Goal: Information Seeking & Learning: Learn about a topic

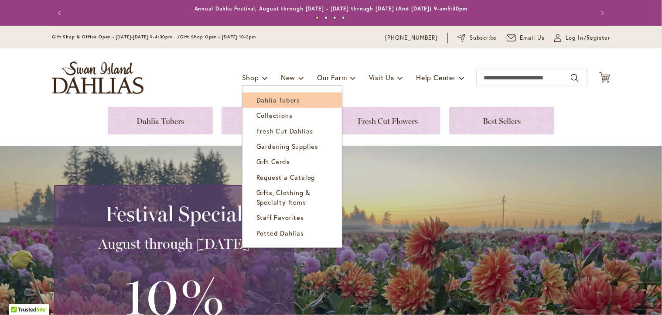
click at [267, 100] on span "Dahlia Tubers" at bounding box center [278, 100] width 44 height 9
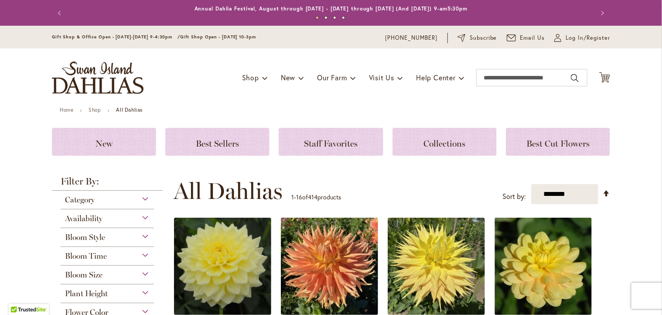
click at [143, 201] on div "Category" at bounding box center [107, 198] width 93 height 14
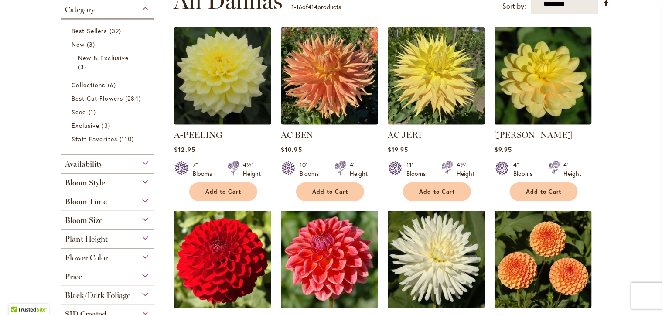
click at [141, 184] on div "Bloom Style" at bounding box center [107, 181] width 93 height 14
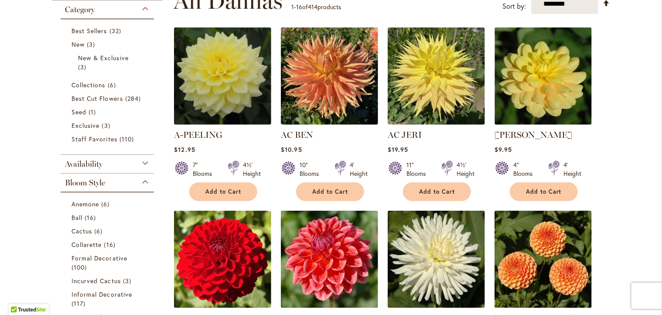
scroll to position [363, 0]
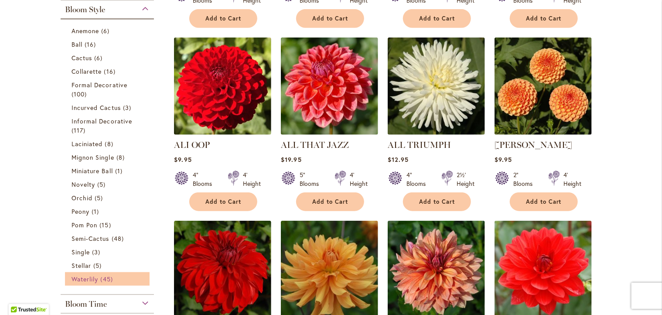
click at [92, 276] on span "Waterlily" at bounding box center [85, 279] width 27 height 8
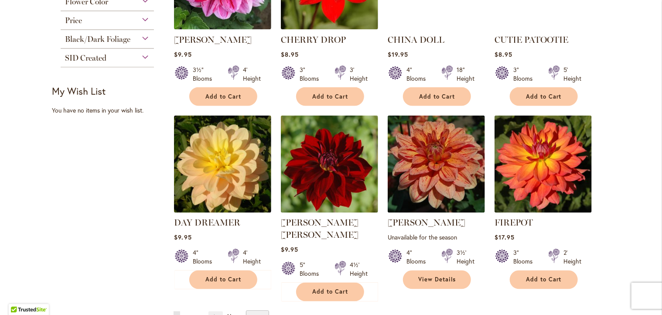
scroll to position [643, 0]
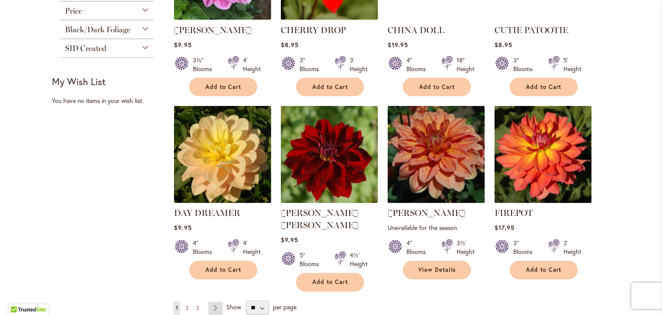
click at [213, 302] on link "Page Next" at bounding box center [215, 308] width 14 height 13
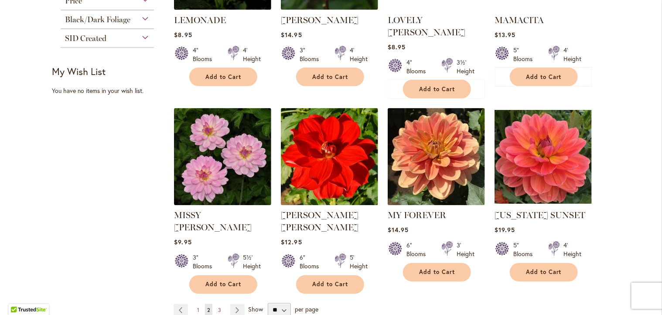
scroll to position [654, 0]
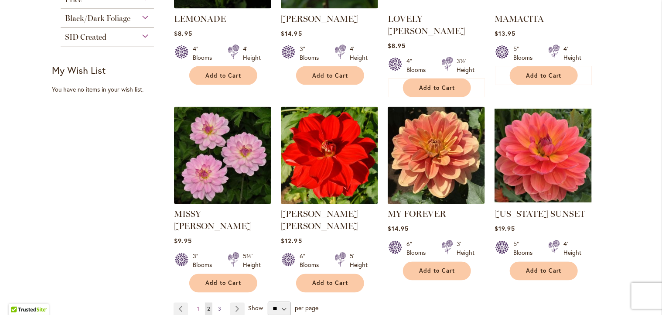
click at [218, 306] on span "3" at bounding box center [219, 309] width 3 height 7
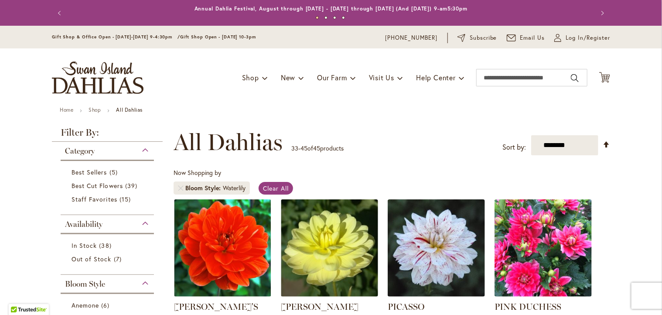
scroll to position [110, 0]
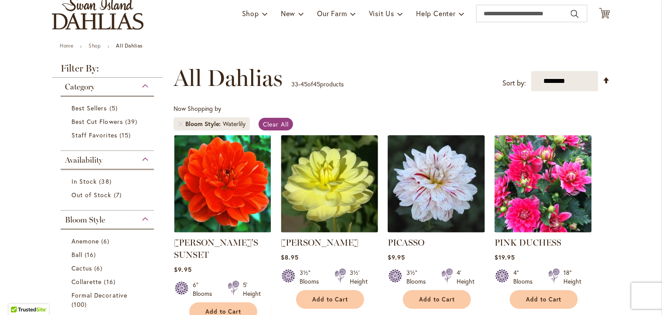
scroll to position [58, 0]
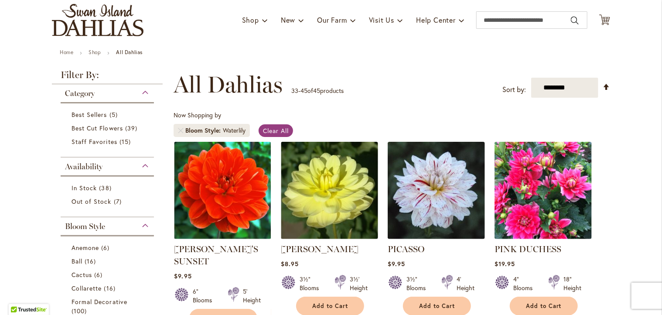
click at [141, 89] on div "Category" at bounding box center [107, 91] width 93 height 14
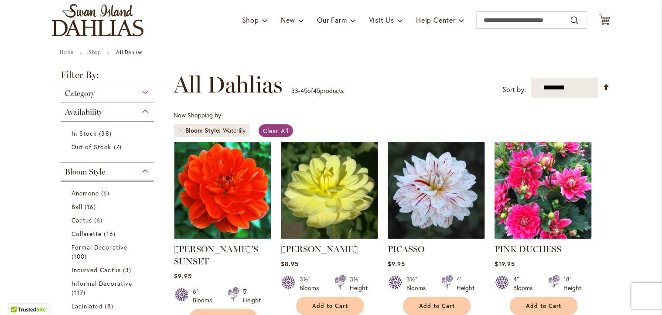
click at [141, 169] on div "Bloom Style" at bounding box center [107, 170] width 93 height 14
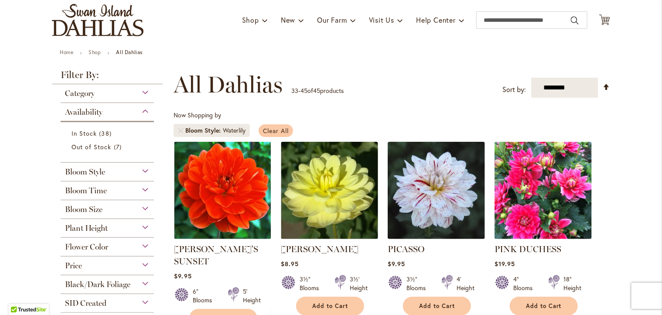
click at [274, 134] on link "Clear All" at bounding box center [276, 130] width 34 height 13
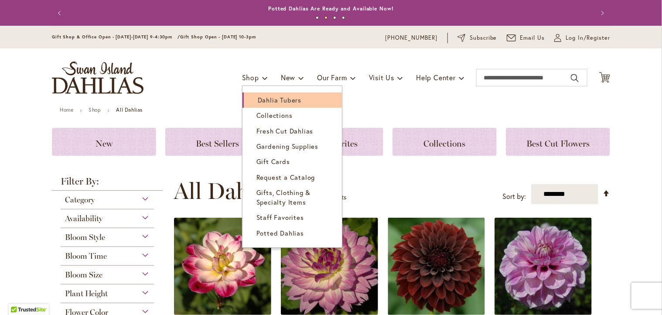
click at [262, 101] on span "Dahlia Tubers" at bounding box center [280, 100] width 44 height 9
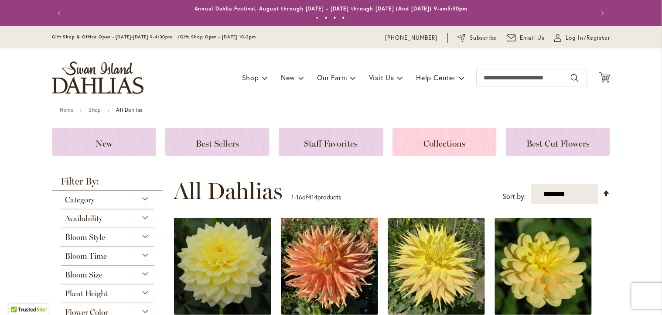
click at [430, 143] on span "Collections" at bounding box center [444, 143] width 42 height 10
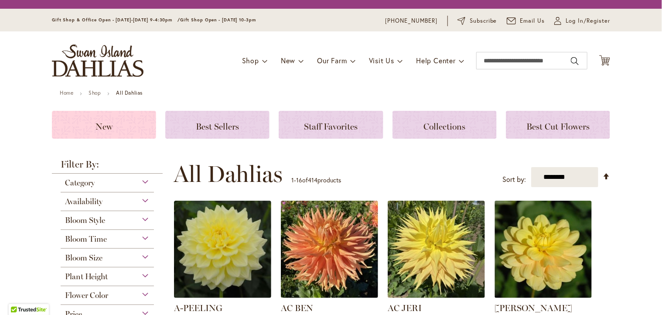
click at [97, 126] on span "New" at bounding box center [104, 126] width 17 height 10
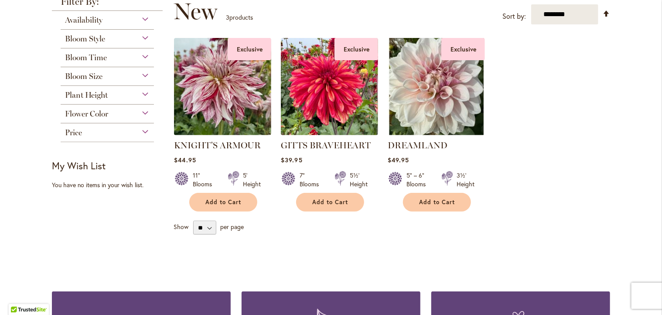
scroll to position [117, 0]
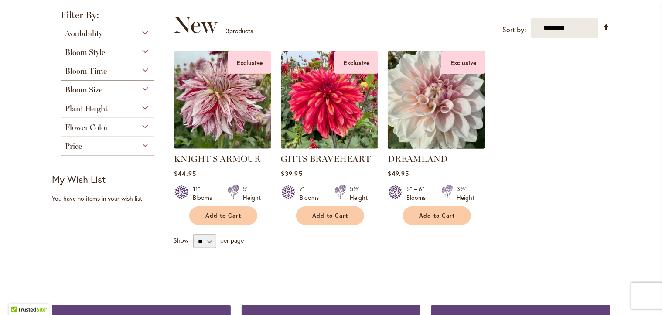
click at [428, 107] on img at bounding box center [436, 100] width 102 height 102
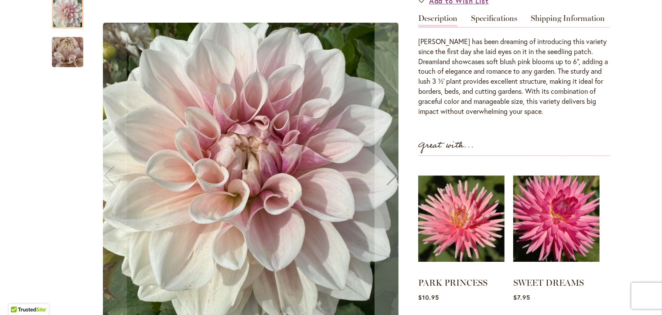
scroll to position [218, 0]
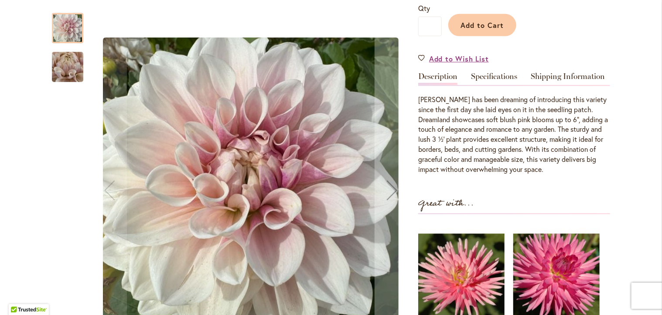
click at [71, 70] on img "DREAMLAND" at bounding box center [67, 67] width 63 height 47
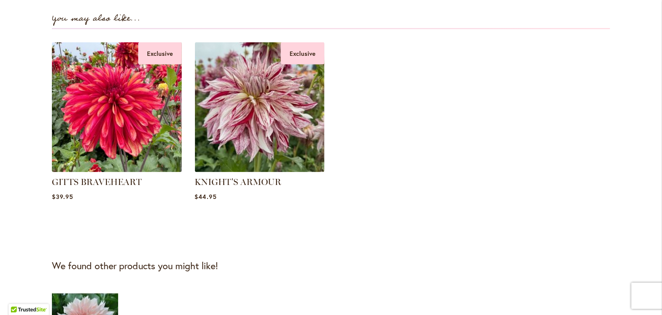
scroll to position [608, 0]
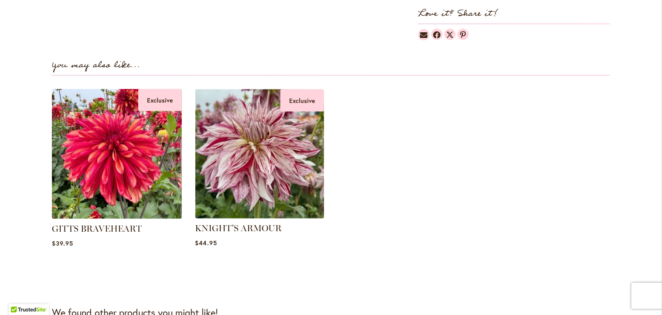
click at [290, 166] on img at bounding box center [259, 153] width 135 height 135
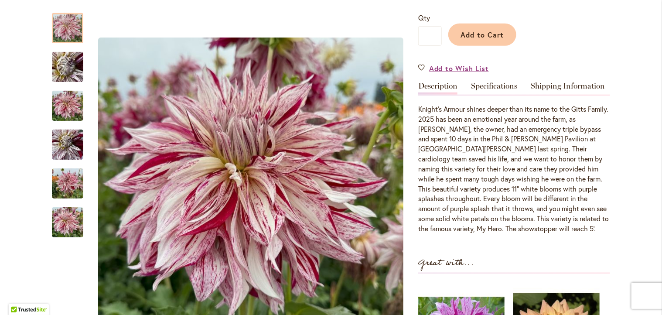
scroll to position [250, 0]
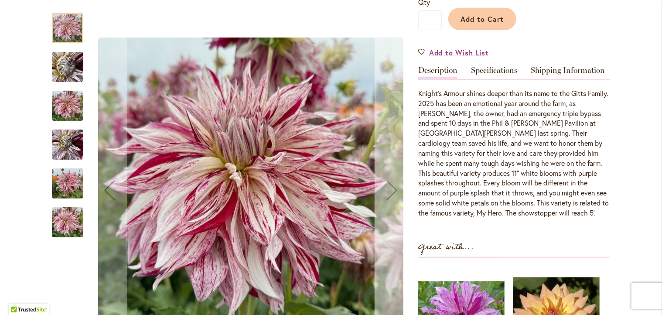
click at [388, 187] on div "Next" at bounding box center [392, 190] width 35 height 35
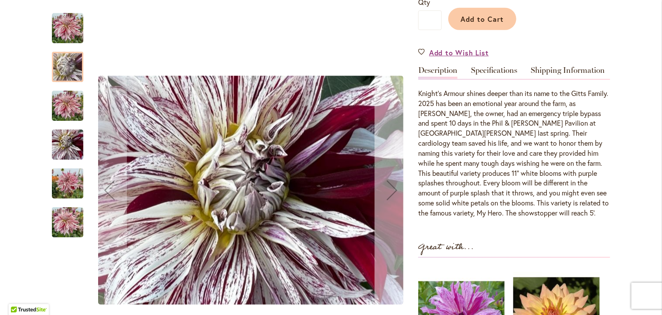
drag, startPoint x: 388, startPoint y: 187, endPoint x: 387, endPoint y: 194, distance: 8.0
click at [387, 194] on div "Next" at bounding box center [392, 190] width 35 height 35
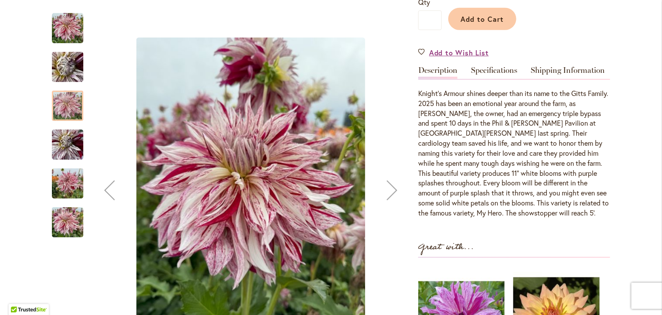
click at [389, 190] on div "Next" at bounding box center [392, 190] width 35 height 35
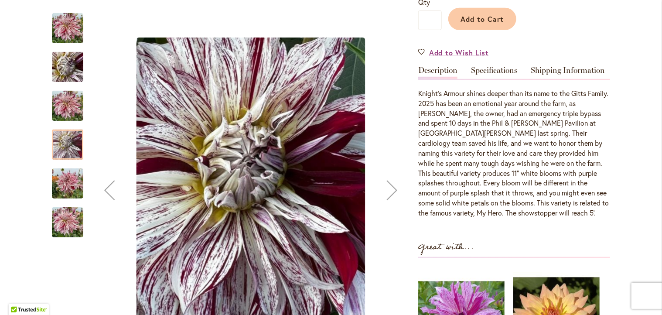
click at [389, 190] on div "Next" at bounding box center [392, 190] width 35 height 35
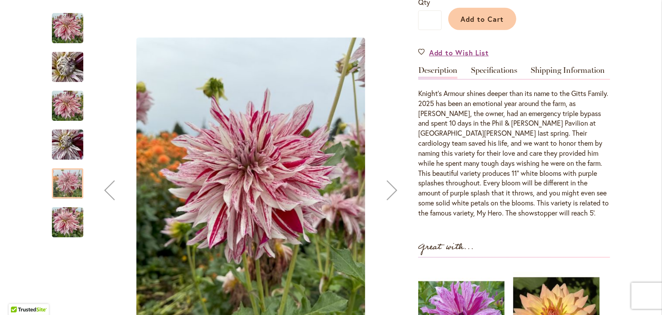
click at [389, 190] on div "Next" at bounding box center [392, 190] width 35 height 35
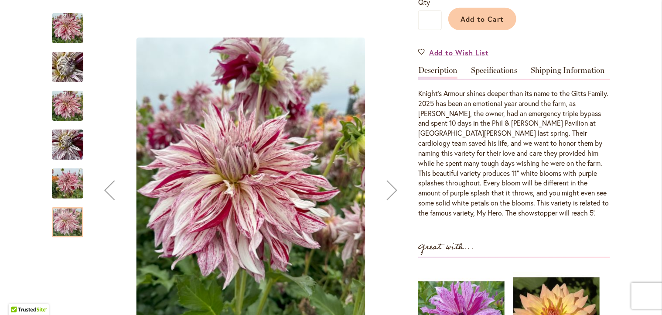
click at [389, 190] on div "Next" at bounding box center [392, 190] width 35 height 35
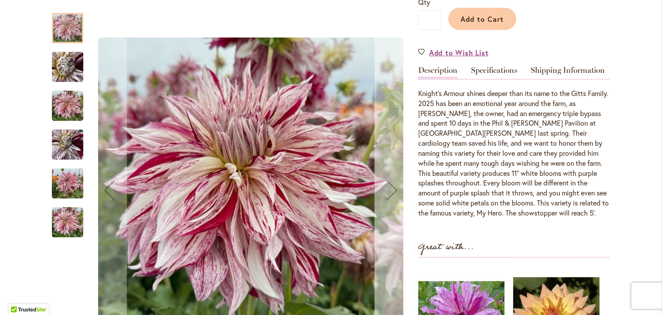
click at [389, 190] on div "Next" at bounding box center [392, 190] width 35 height 35
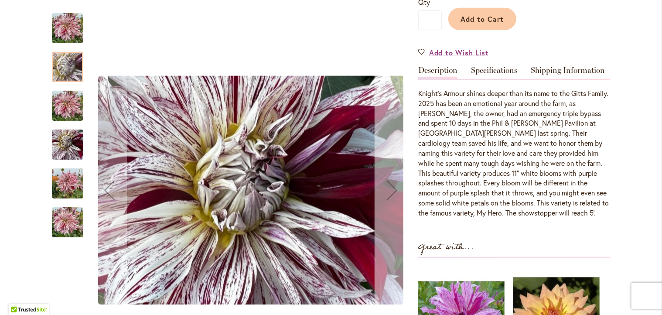
click at [389, 190] on div "Next" at bounding box center [392, 190] width 35 height 35
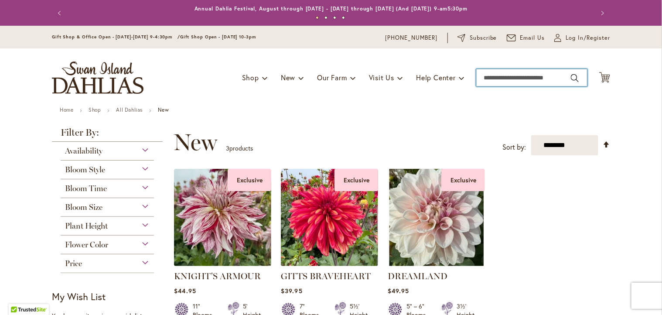
click at [488, 80] on input "Search" at bounding box center [531, 77] width 111 height 17
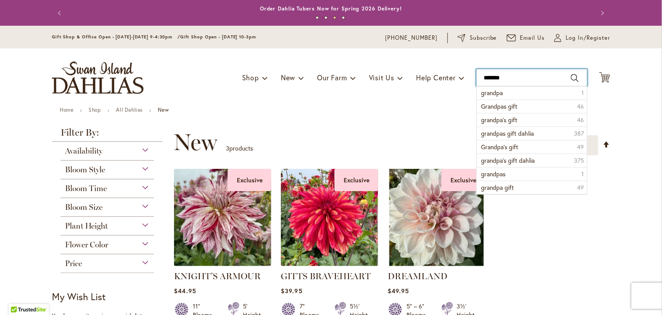
click at [488, 80] on input "*******" at bounding box center [531, 77] width 111 height 17
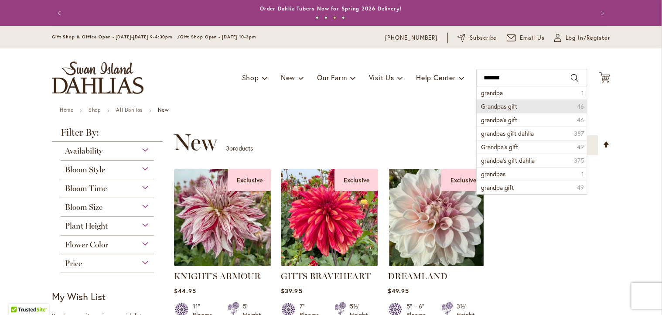
click at [490, 106] on span "Grandpas gift" at bounding box center [499, 106] width 36 height 8
type input "**********"
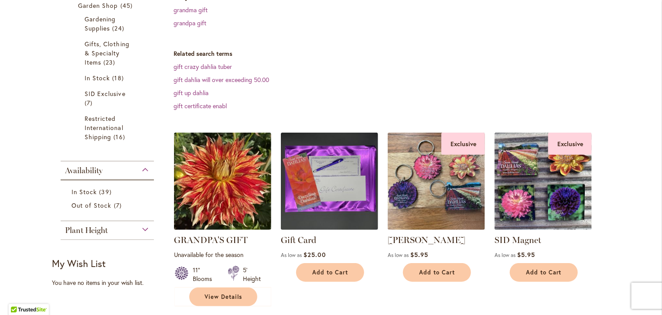
scroll to position [213, 0]
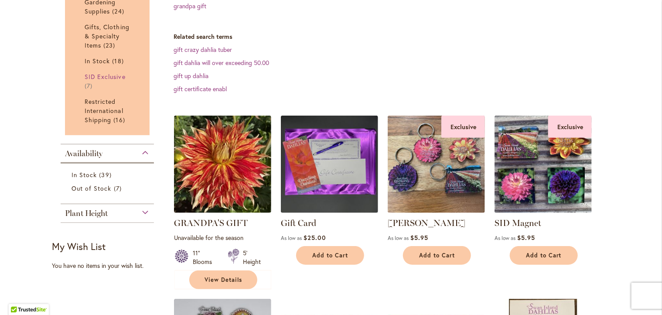
click at [99, 79] on link "SID Exclusive 7 items" at bounding box center [109, 81] width 48 height 18
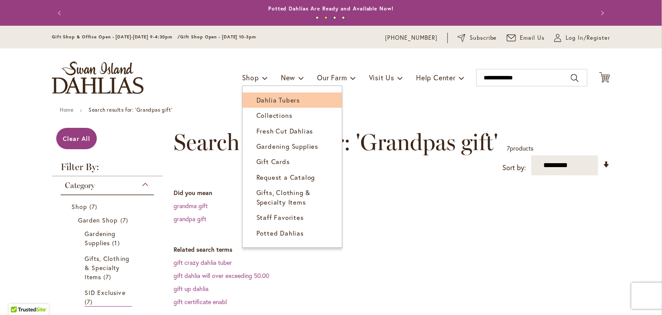
click at [263, 105] on link "Dahlia Tubers" at bounding box center [291, 99] width 99 height 15
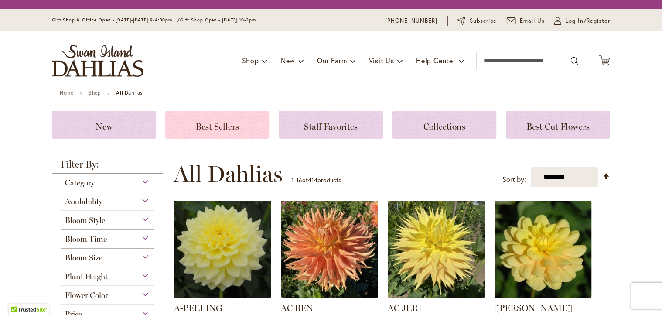
click at [214, 127] on span "Best Sellers" at bounding box center [217, 126] width 43 height 10
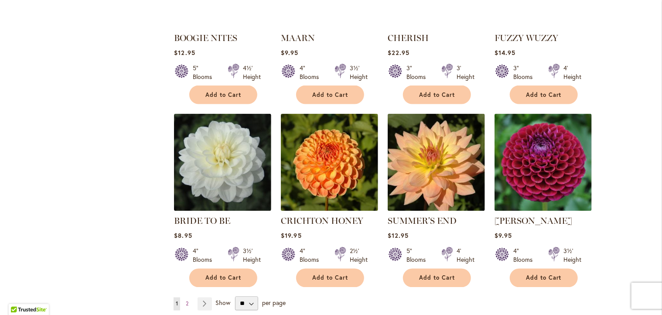
scroll to position [636, 0]
